Goal: Entertainment & Leisure: Consume media (video, audio)

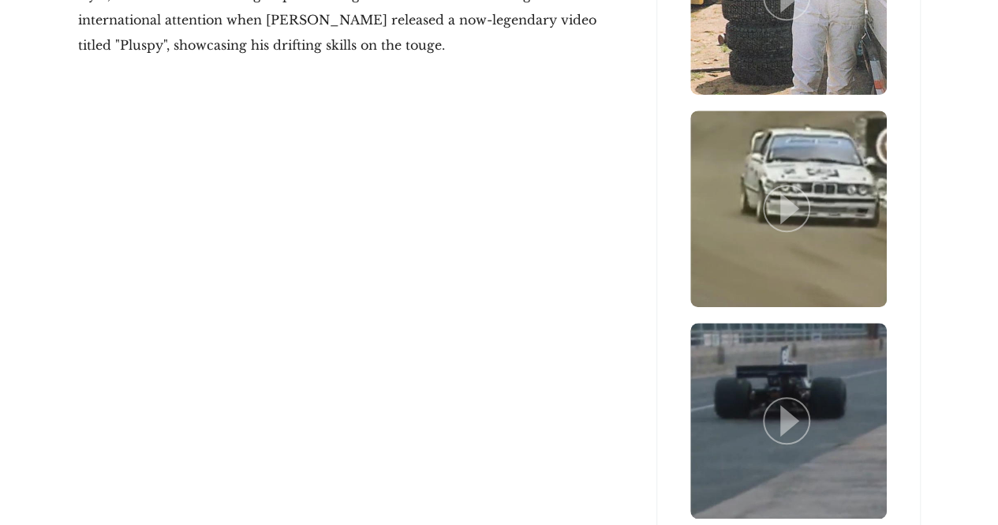
scroll to position [3475, 0]
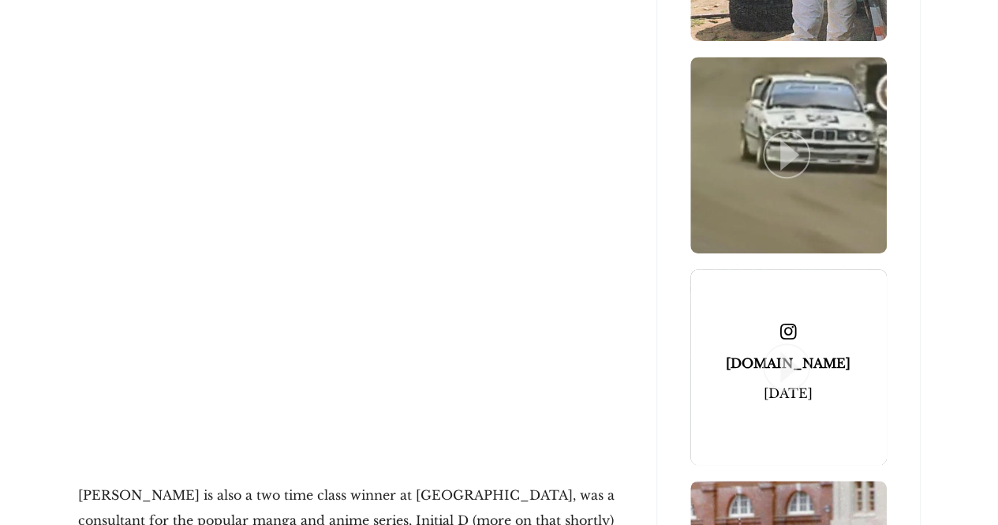
click at [786, 355] on icon at bounding box center [789, 367] width 19 height 32
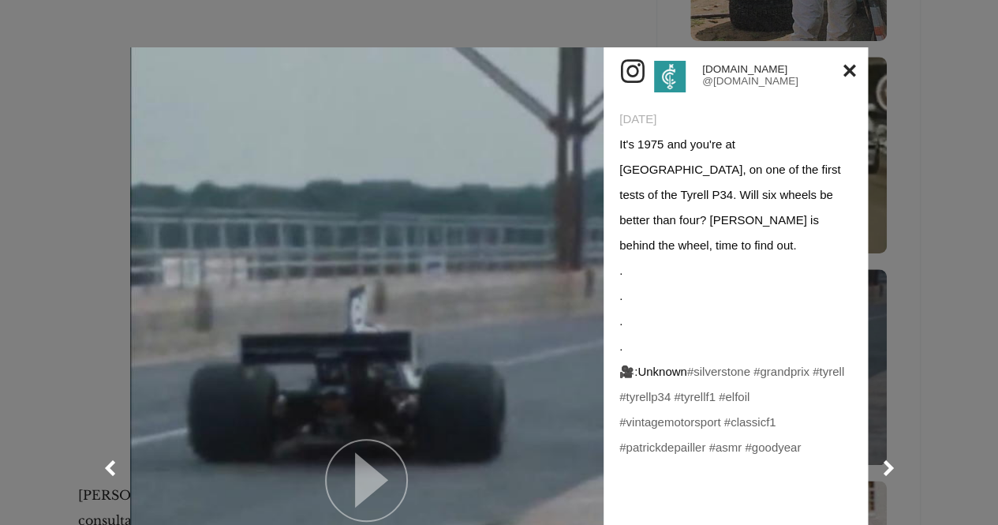
click at [359, 477] on icon at bounding box center [371, 479] width 33 height 55
click at [102, 357] on div "[DOMAIN_NAME] @[DOMAIN_NAME] [DATE] It's 1975 and you're at [GEOGRAPHIC_DATA], …" at bounding box center [499, 468] width 832 height 936
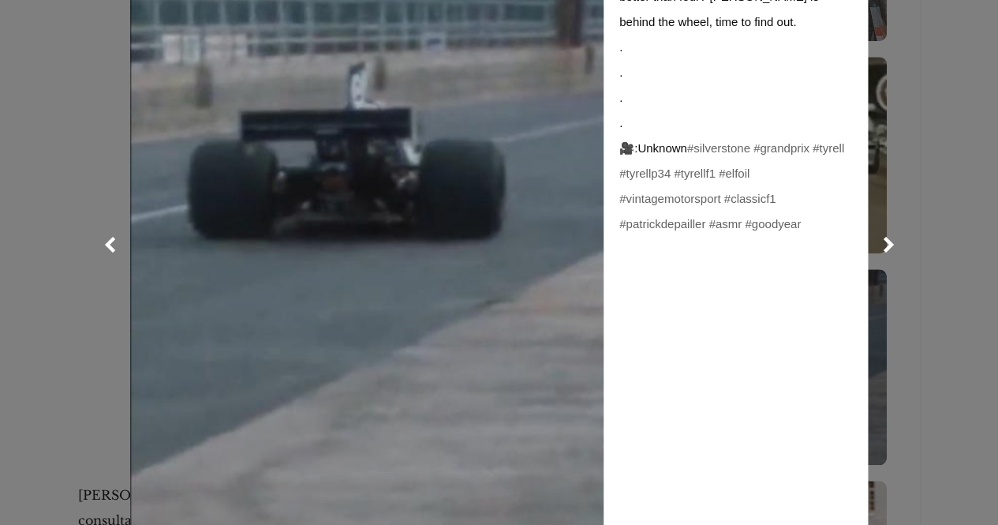
scroll to position [223, 0]
click at [28, 228] on div at bounding box center [499, 245] width 998 height 936
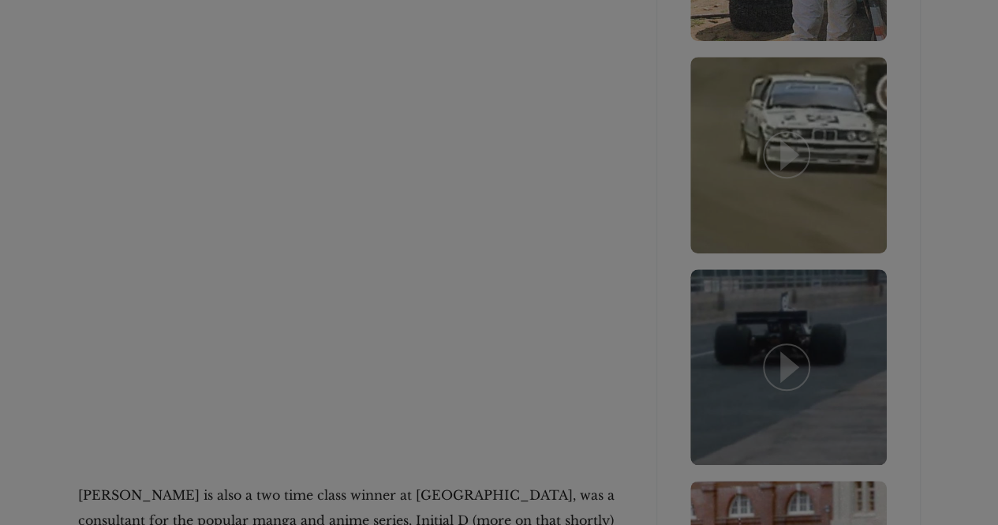
scroll to position [0, 0]
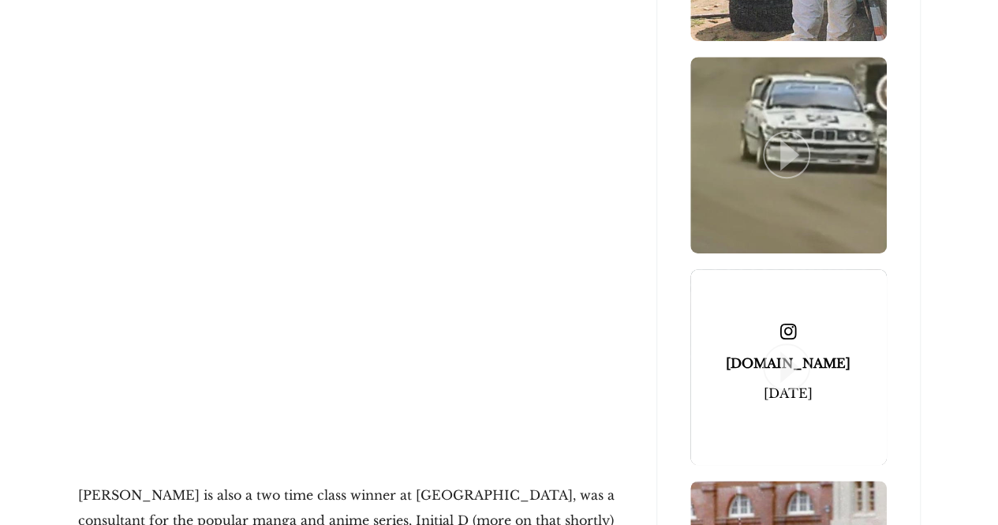
click at [786, 356] on icon at bounding box center [789, 367] width 19 height 32
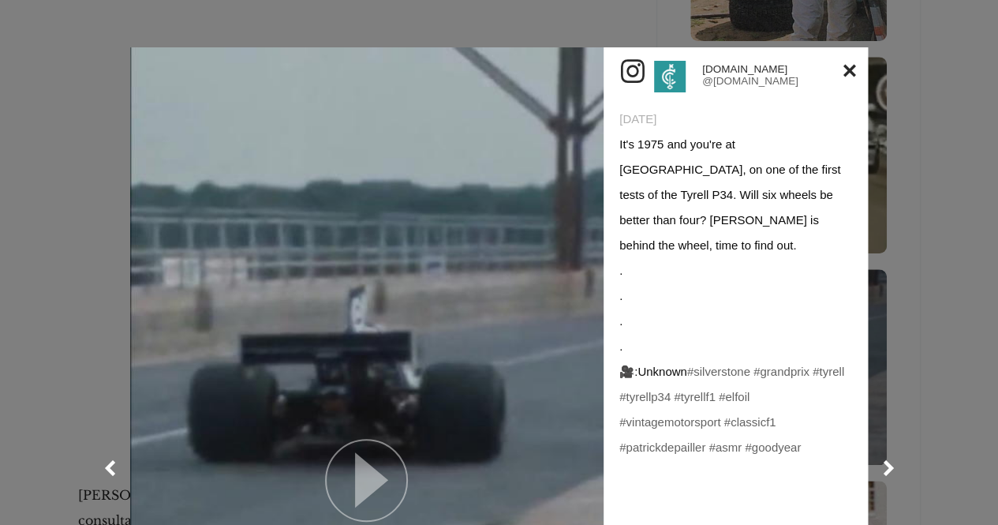
click at [360, 462] on icon at bounding box center [371, 479] width 33 height 55
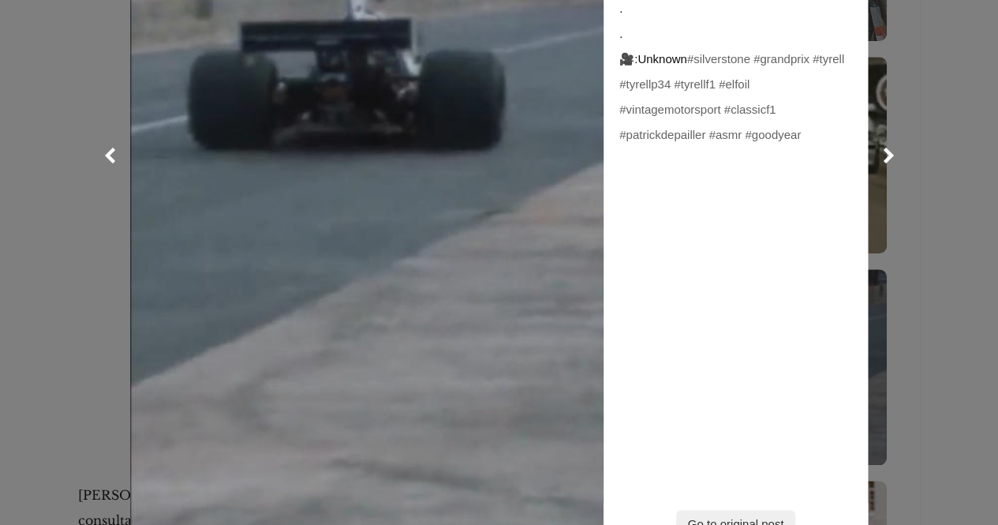
scroll to position [410, 0]
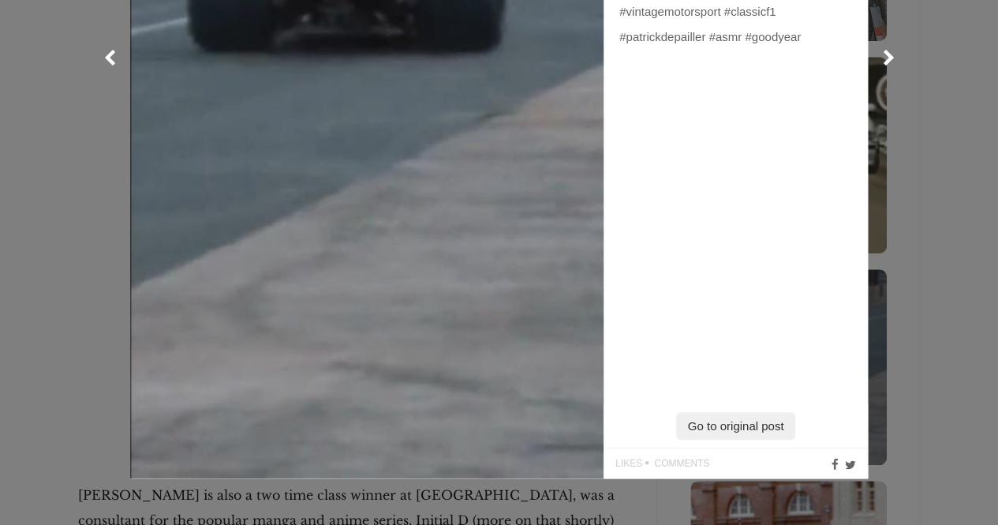
click at [252, 352] on link at bounding box center [366, 57] width 473 height 841
click at [377, 88] on icon at bounding box center [371, 69] width 33 height 55
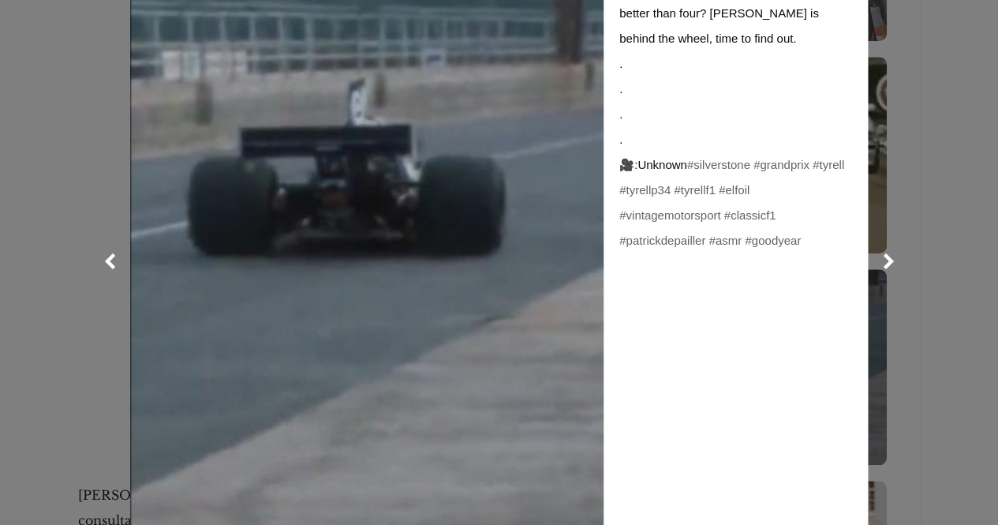
scroll to position [205, 0]
